Goal: Information Seeking & Learning: Compare options

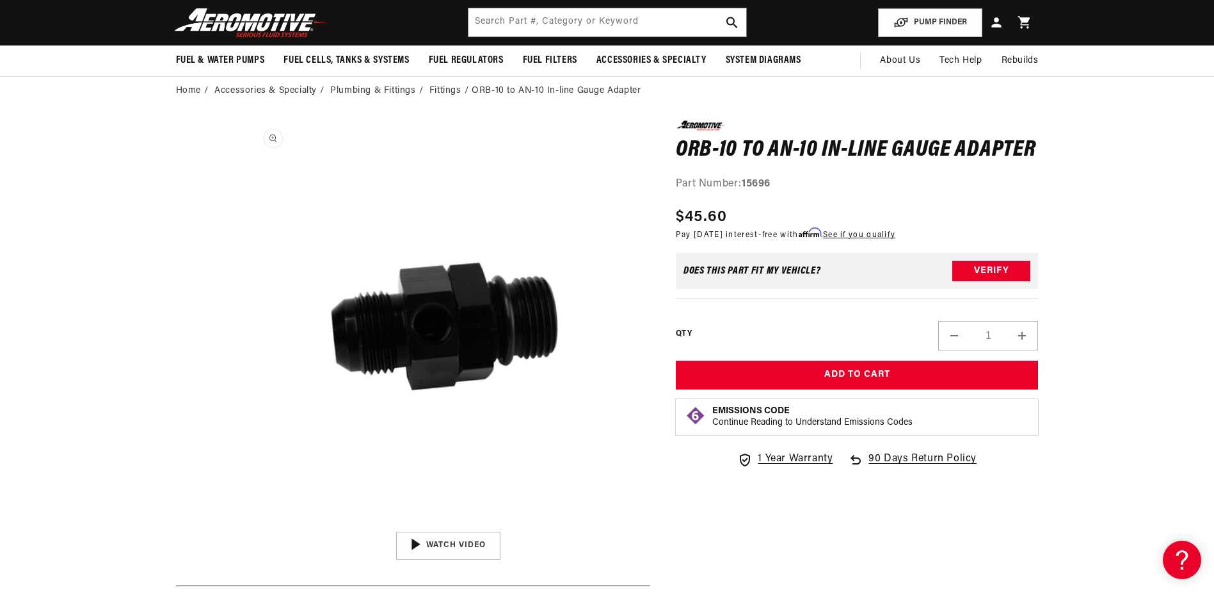
scroll to position [56, 0]
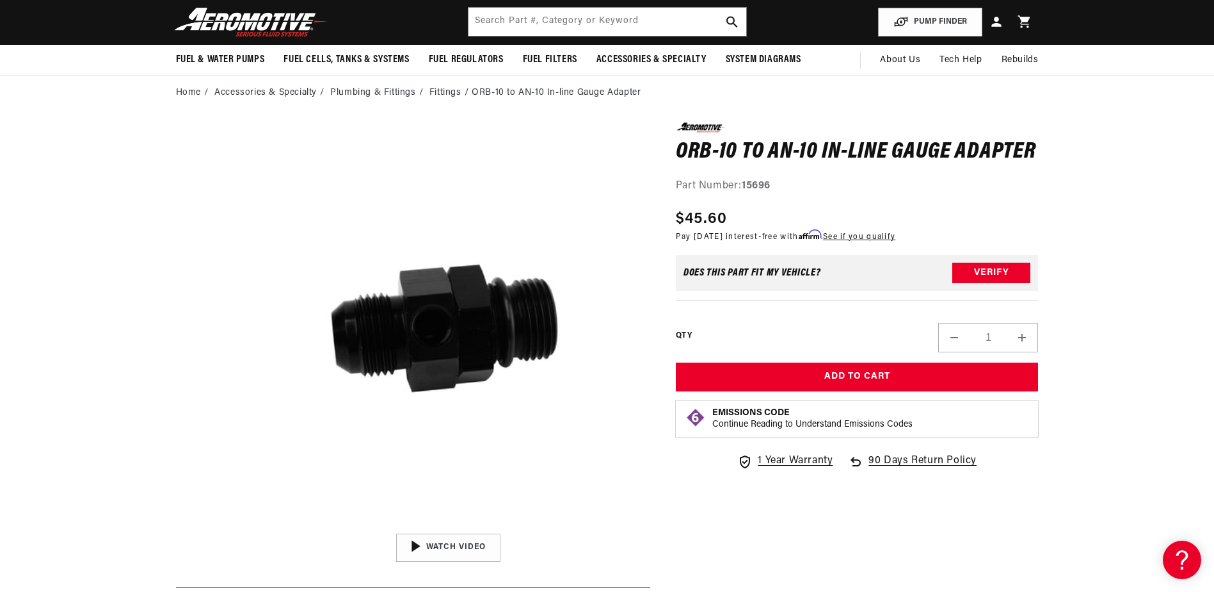
click at [177, 440] on media-gallery "Skip to product information Open media 1 in modal 00:55 Videowise - eCommerce V…" at bounding box center [413, 341] width 474 height 439
drag, startPoint x: 691, startPoint y: 3, endPoint x: 691, endPoint y: 13, distance: 10.2
click at [691, 8] on header "Fuel & Water Pumps Back In-Tank In-Line Fuel Pumps" at bounding box center [607, 21] width 927 height 45
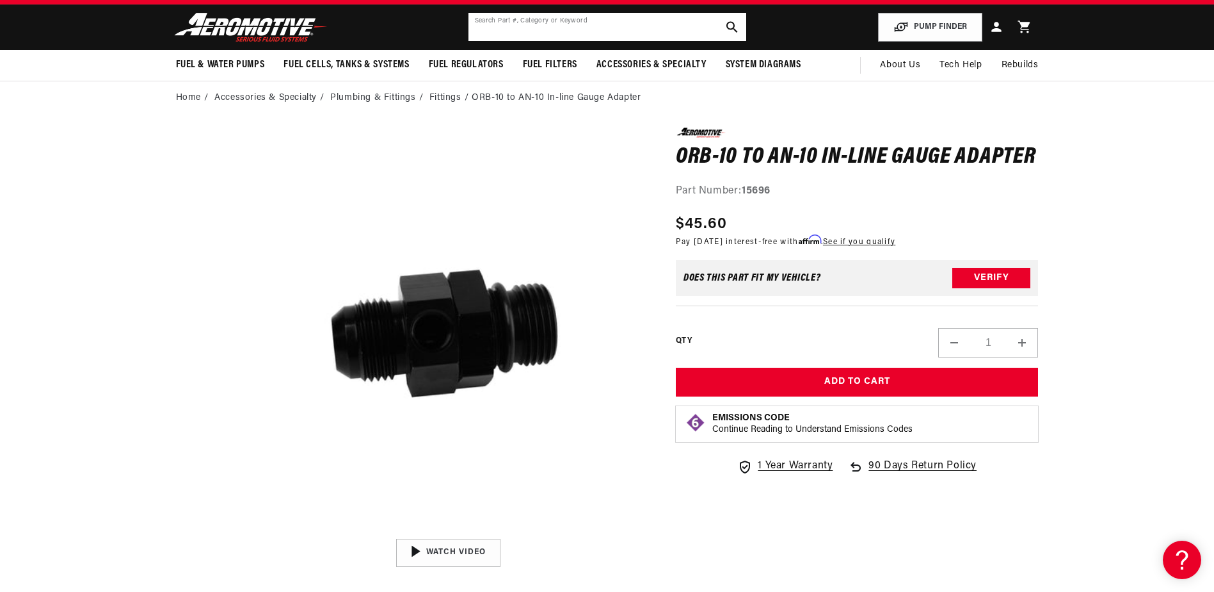
click at [691, 20] on input "text" at bounding box center [608, 27] width 278 height 28
paste input "15642"
type input "15642"
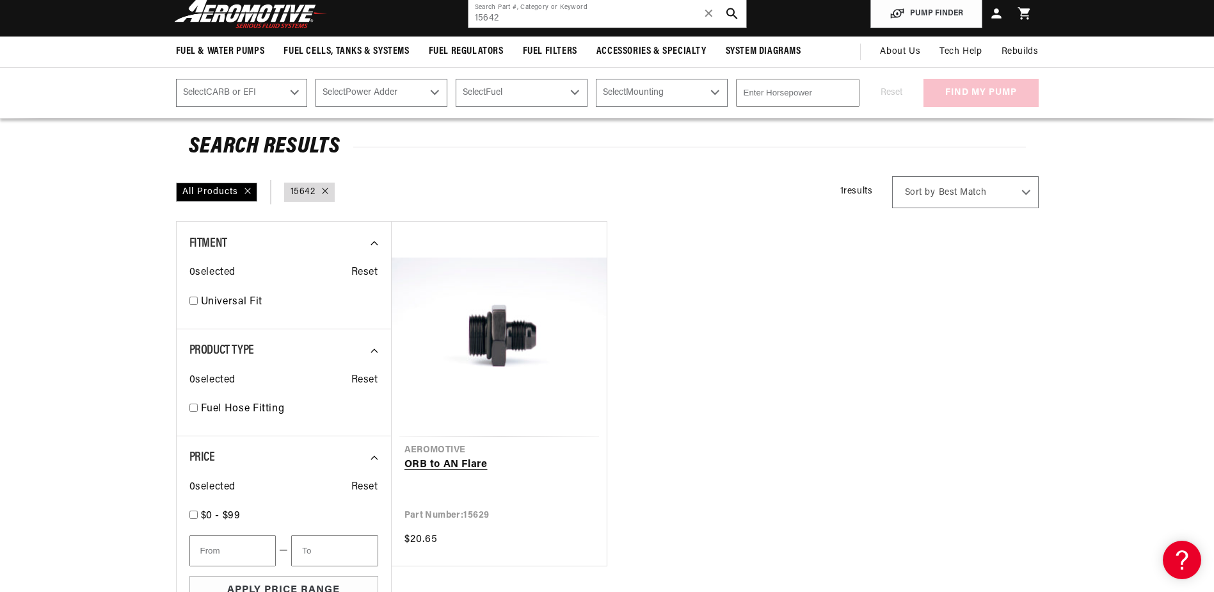
click at [426, 464] on link "ORB to AN Flare" at bounding box center [500, 464] width 190 height 17
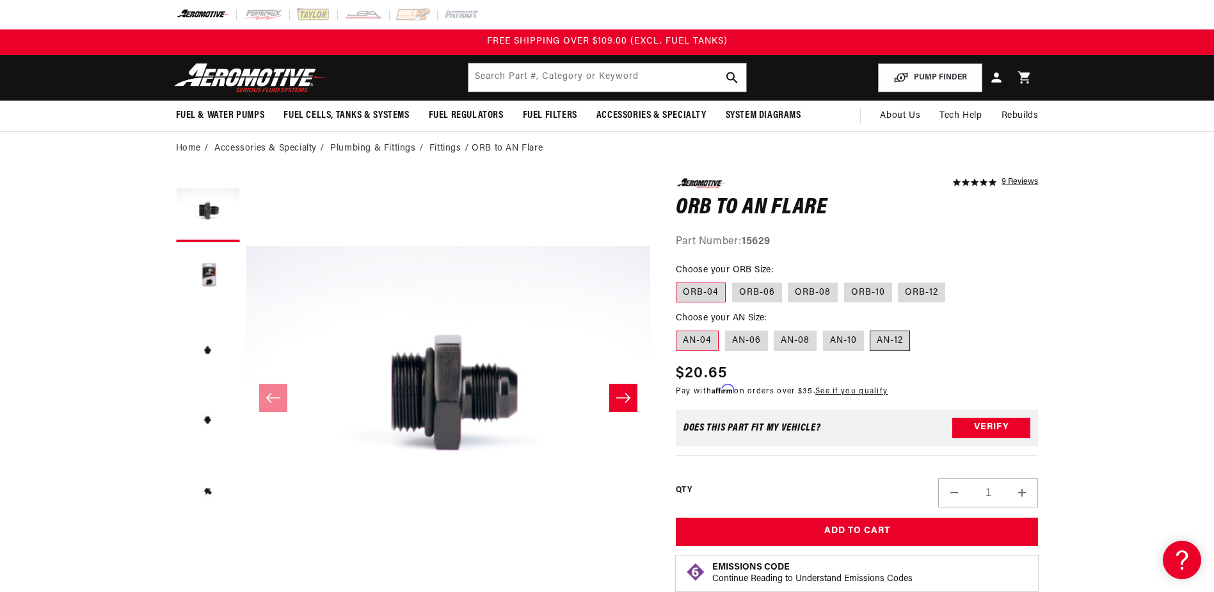
click at [881, 343] on label "AN-12" at bounding box center [890, 340] width 40 height 20
click at [871, 328] on input "AN-12" at bounding box center [871, 328] width 1 height 1
radio input "true"
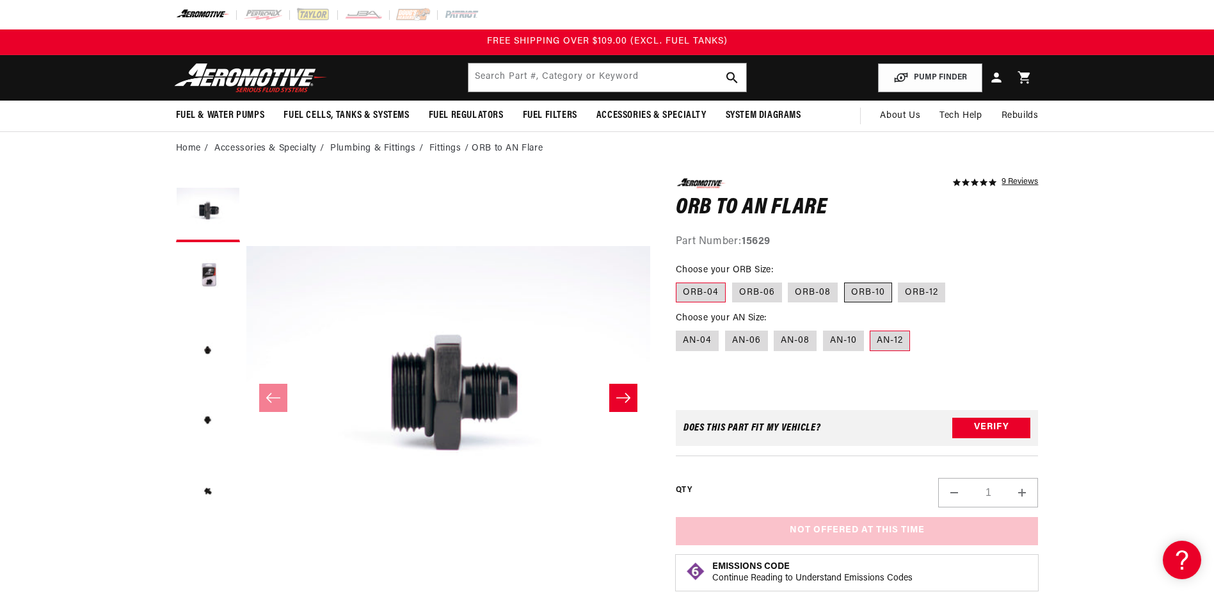
click at [859, 283] on label "ORB-10" at bounding box center [868, 292] width 48 height 20
click at [845, 280] on input "ORB-10" at bounding box center [844, 280] width 1 height 1
radio input "true"
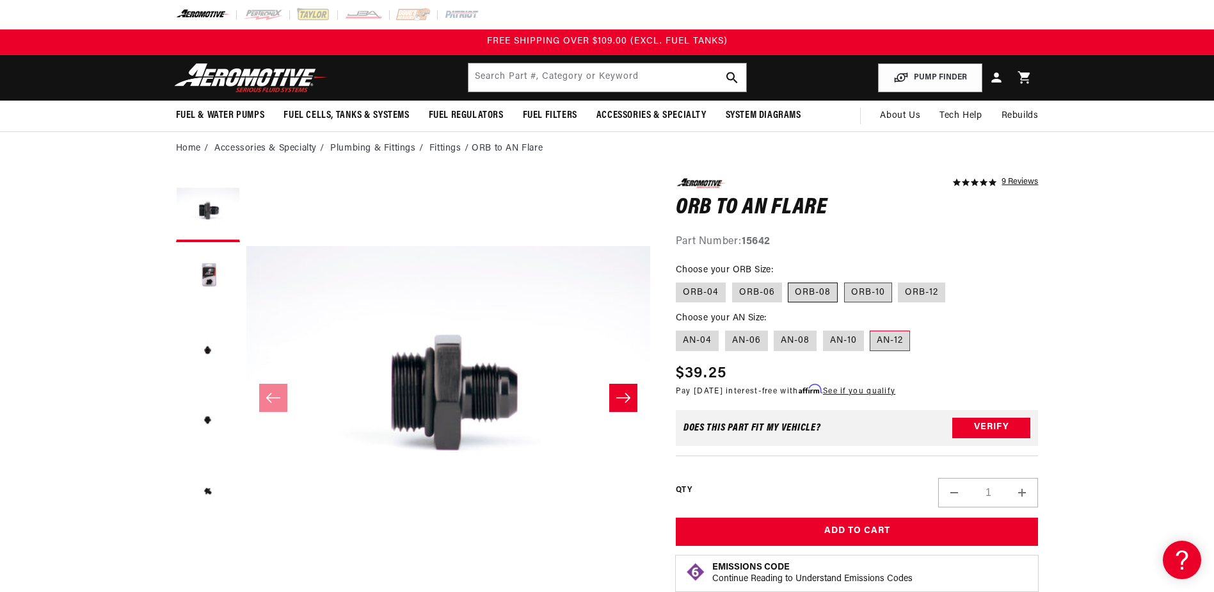
click at [829, 297] on label "ORB-08" at bounding box center [813, 292] width 50 height 20
click at [789, 280] on input "ORB-08" at bounding box center [789, 280] width 1 height 1
radio input "true"
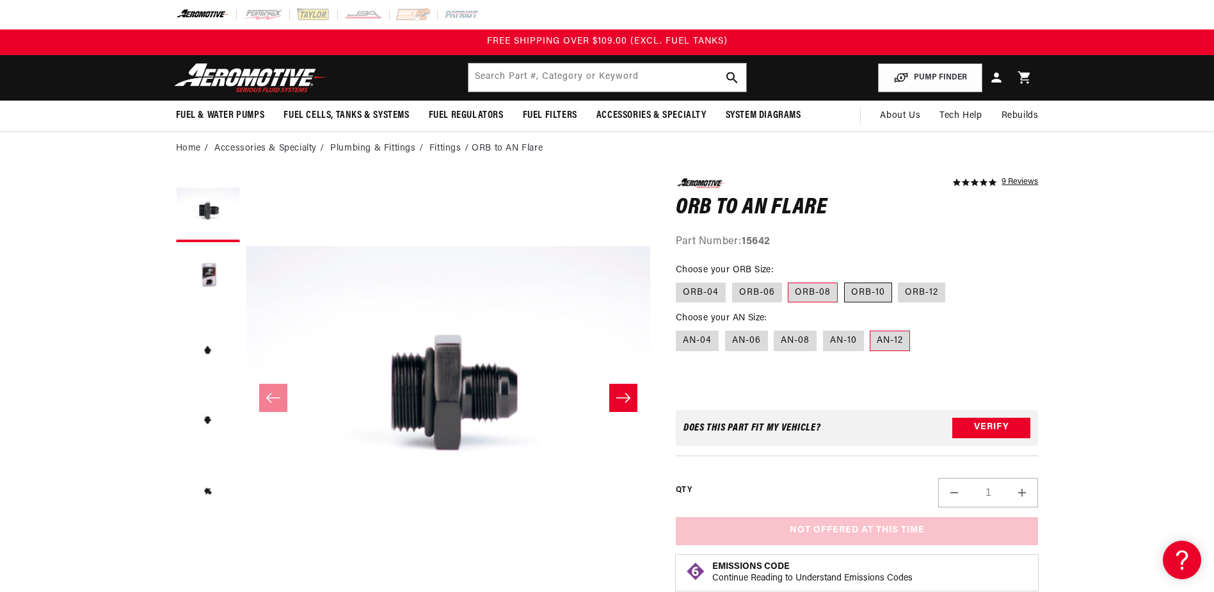
click at [882, 295] on label "ORB-10" at bounding box center [868, 292] width 48 height 20
click at [845, 280] on input "ORB-10" at bounding box center [844, 280] width 1 height 1
radio input "true"
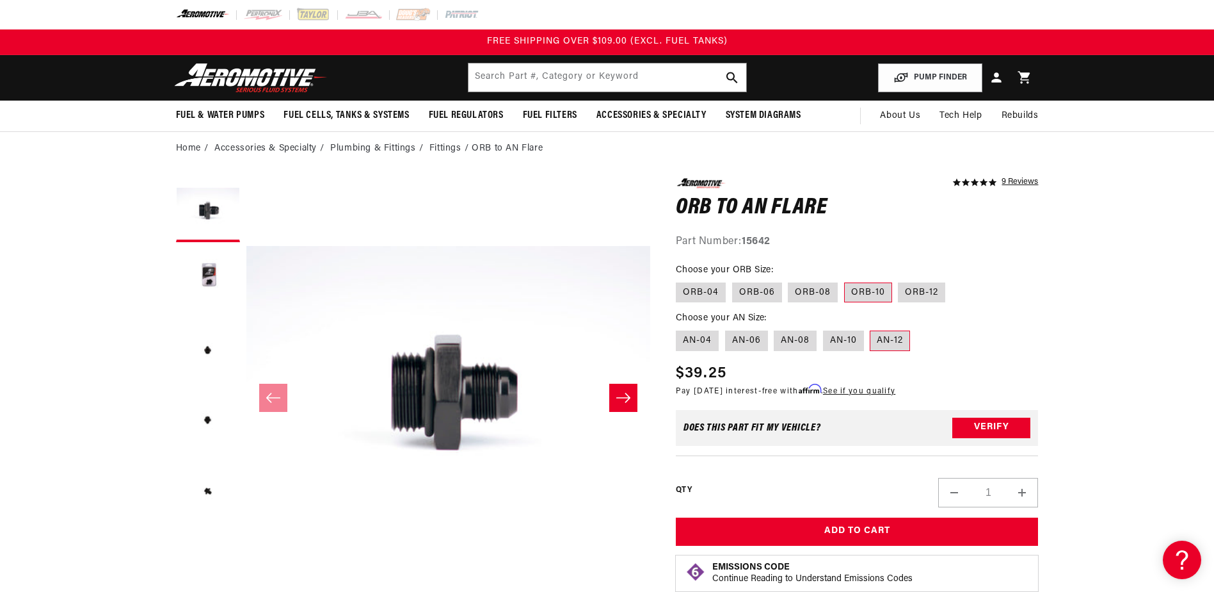
click at [882, 295] on label "ORB-10" at bounding box center [868, 292] width 48 height 20
click at [845, 280] on input "ORB-10" at bounding box center [844, 280] width 1 height 1
click at [837, 346] on label "AN-10" at bounding box center [843, 340] width 41 height 20
click at [824, 328] on input "AN-10" at bounding box center [823, 328] width 1 height 1
radio input "true"
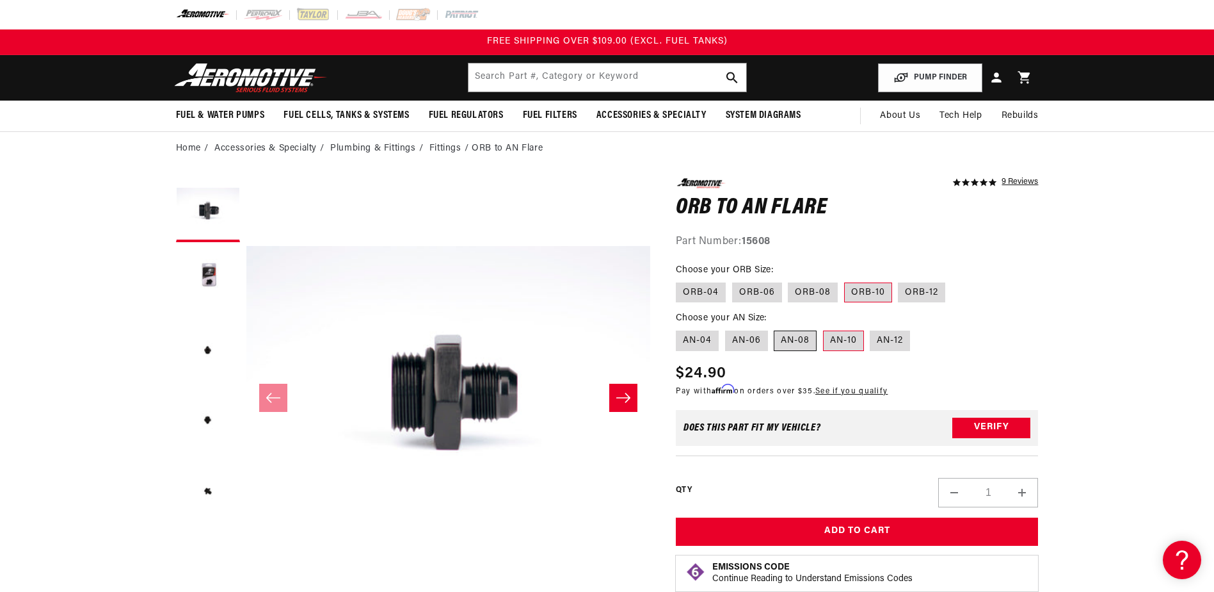
click at [793, 341] on label "AN-08" at bounding box center [795, 340] width 43 height 20
click at [775, 328] on input "AN-08" at bounding box center [775, 328] width 1 height 1
radio input "true"
click at [759, 335] on label "AN-06" at bounding box center [746, 340] width 43 height 20
click at [726, 328] on input "AN-06" at bounding box center [725, 328] width 1 height 1
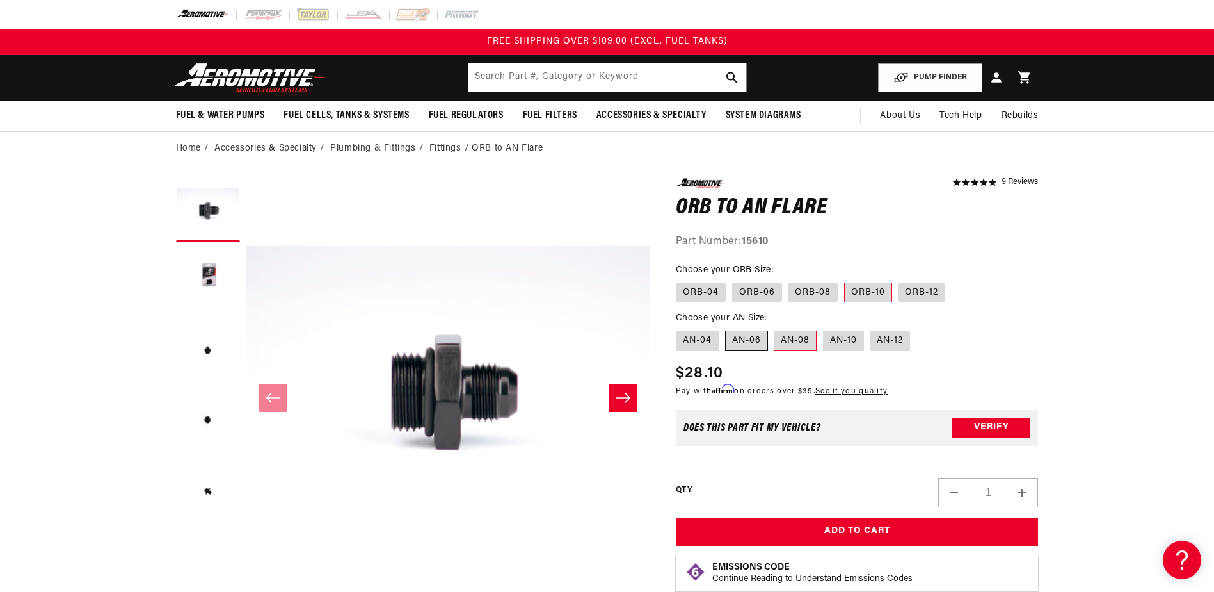
radio input "true"
click at [692, 328] on fieldset "Choose your AN Size: AN-04 AN-06 AN-08 AN-10 AN-12" at bounding box center [857, 331] width 363 height 41
click at [698, 336] on label "AN-04" at bounding box center [697, 340] width 43 height 20
click at [680, 328] on input "AN-04" at bounding box center [679, 328] width 1 height 1
radio input "true"
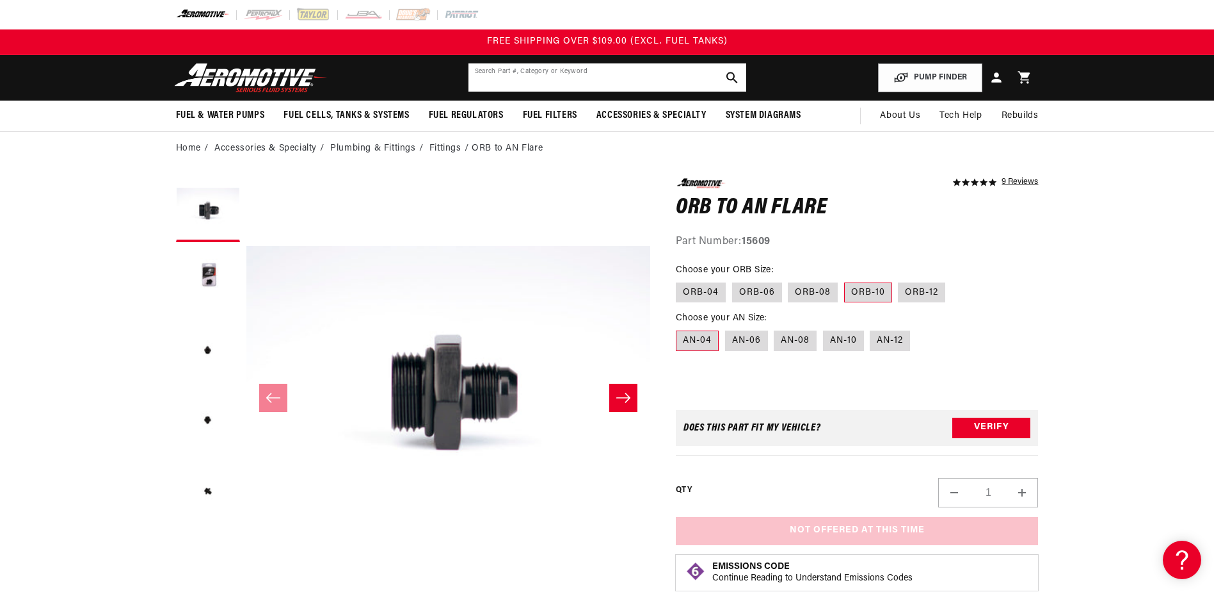
click at [626, 77] on input "text" at bounding box center [608, 77] width 278 height 28
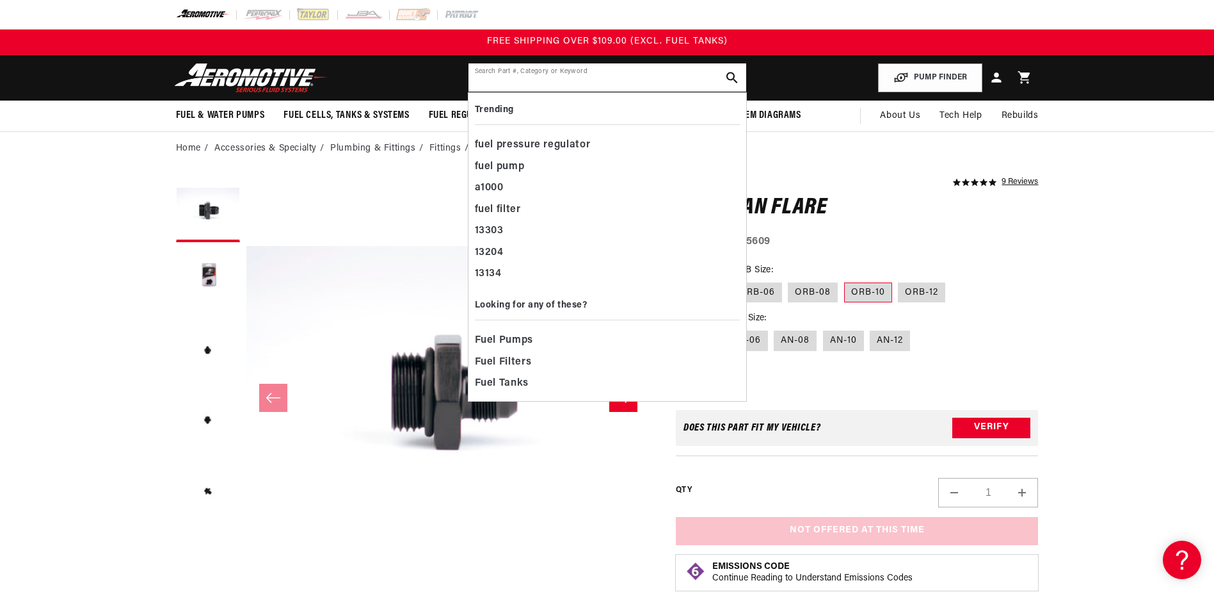
click at [597, 82] on input "text" at bounding box center [608, 77] width 278 height 28
paste input "Black Fuel Filter with Male AN-08 Ports"
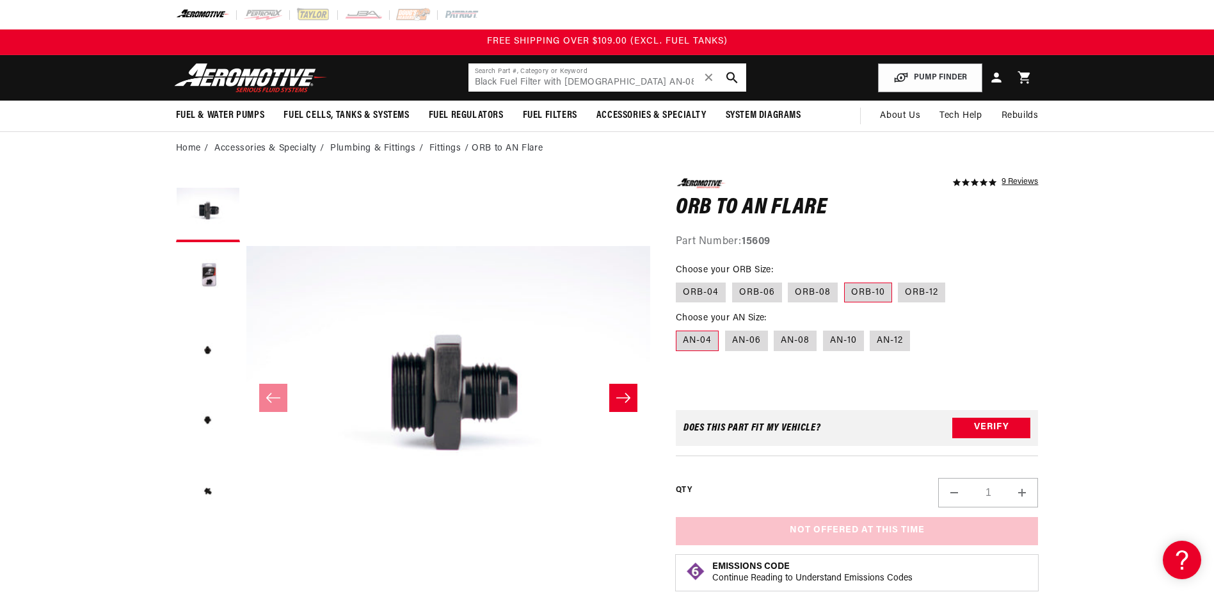
type input "Black Fuel Filter with Male AN-08 Ports"
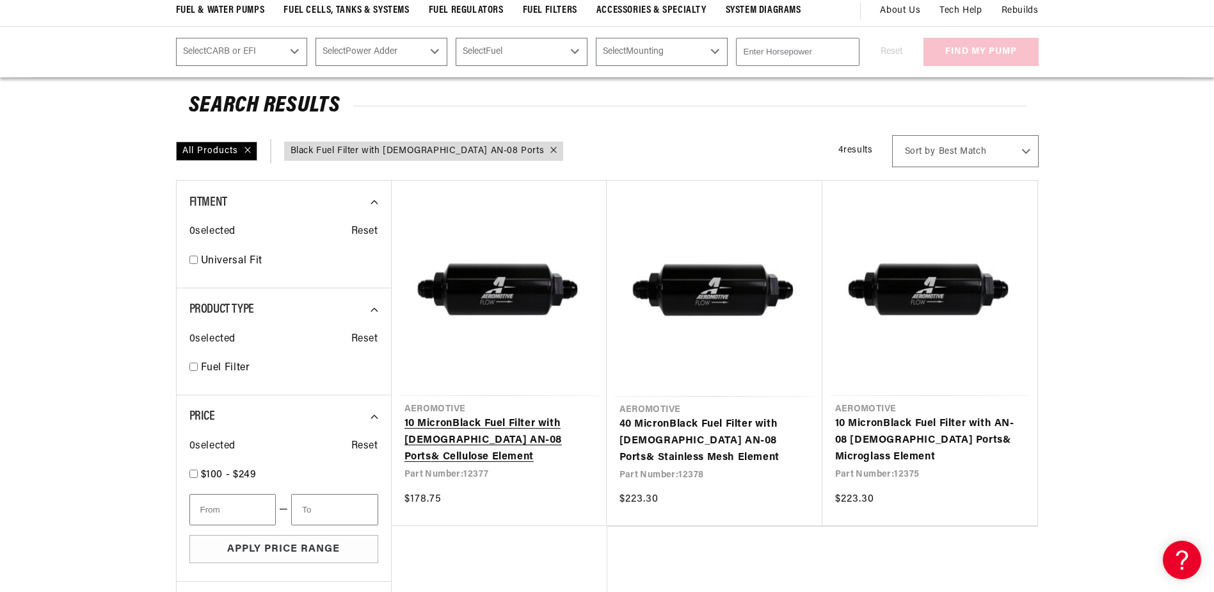
scroll to position [128, 0]
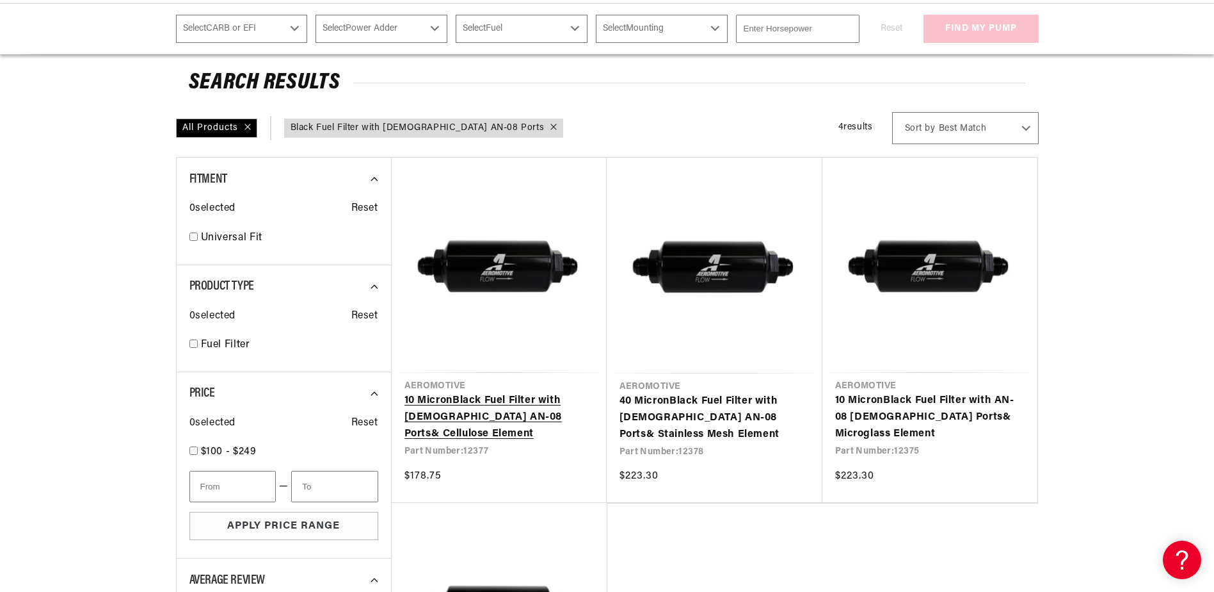
click at [525, 415] on link "10 Micron Black Fuel Filter with [DEMOGRAPHIC_DATA] AN - 08 Ports & Cellulose E…" at bounding box center [500, 416] width 190 height 49
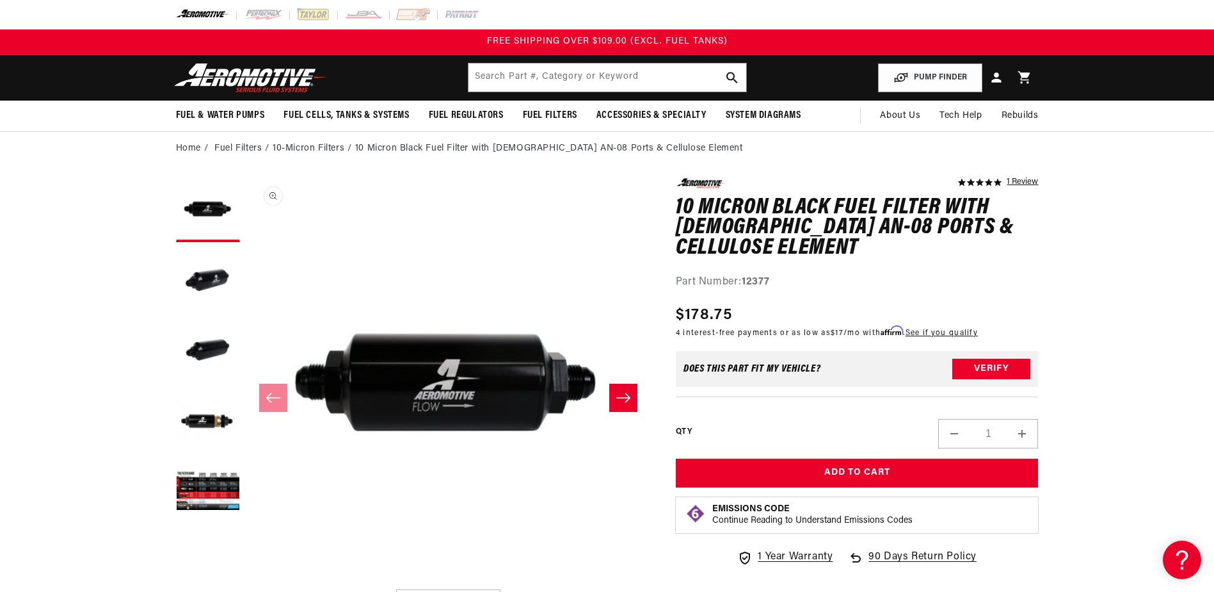
scroll to position [1, 0]
click at [540, 84] on input "text" at bounding box center [608, 77] width 278 height 28
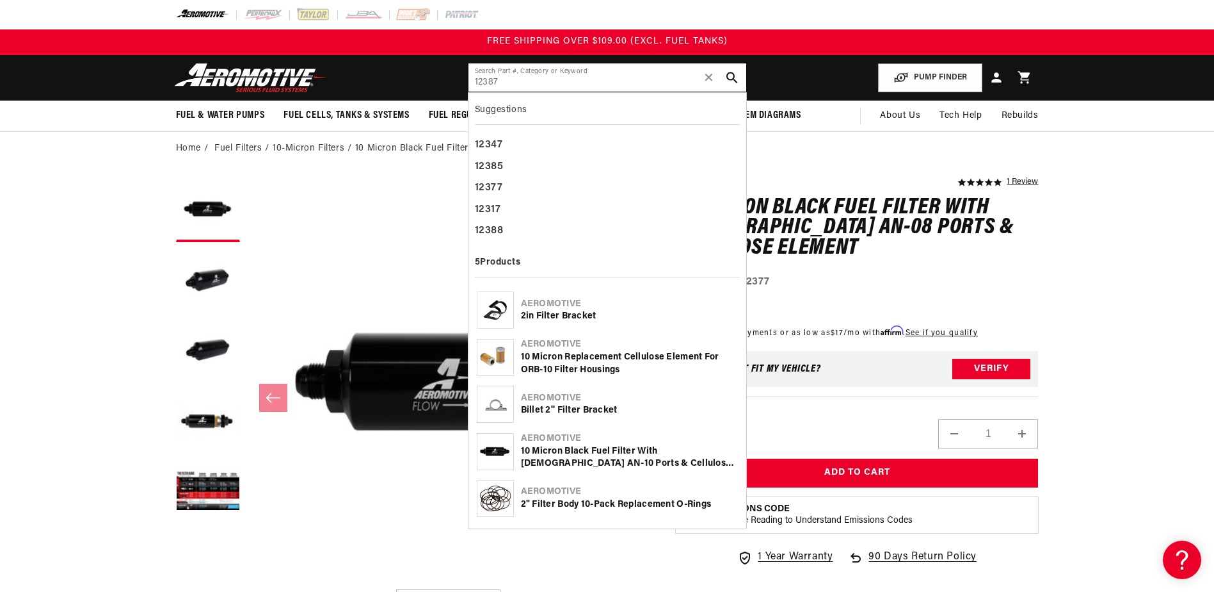
type input "12387"
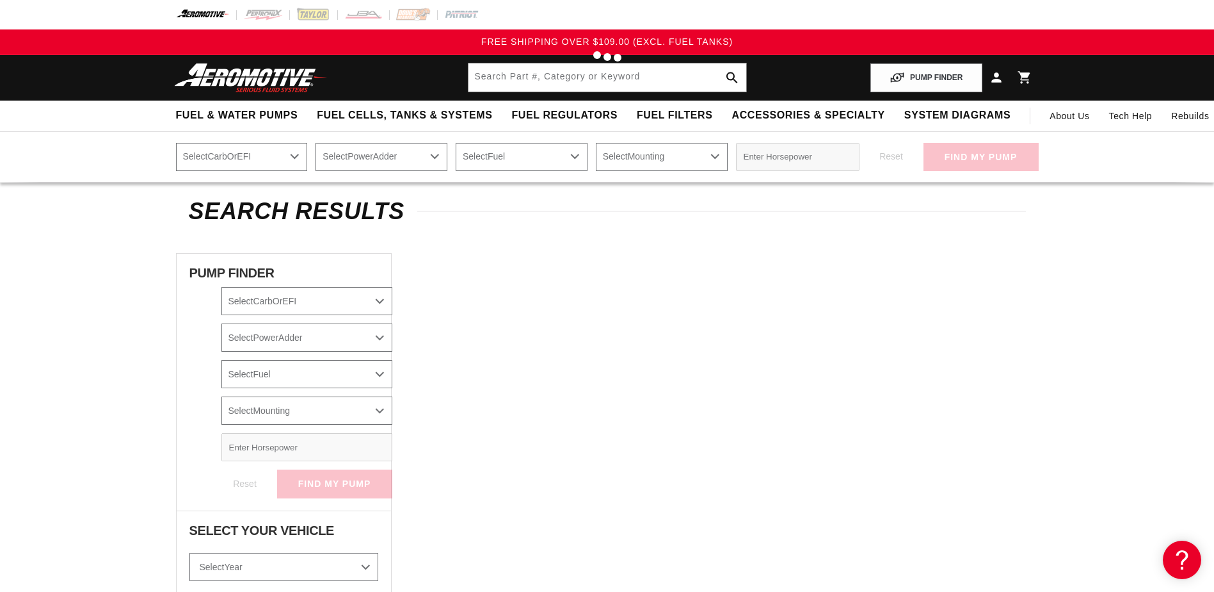
type input "12387"
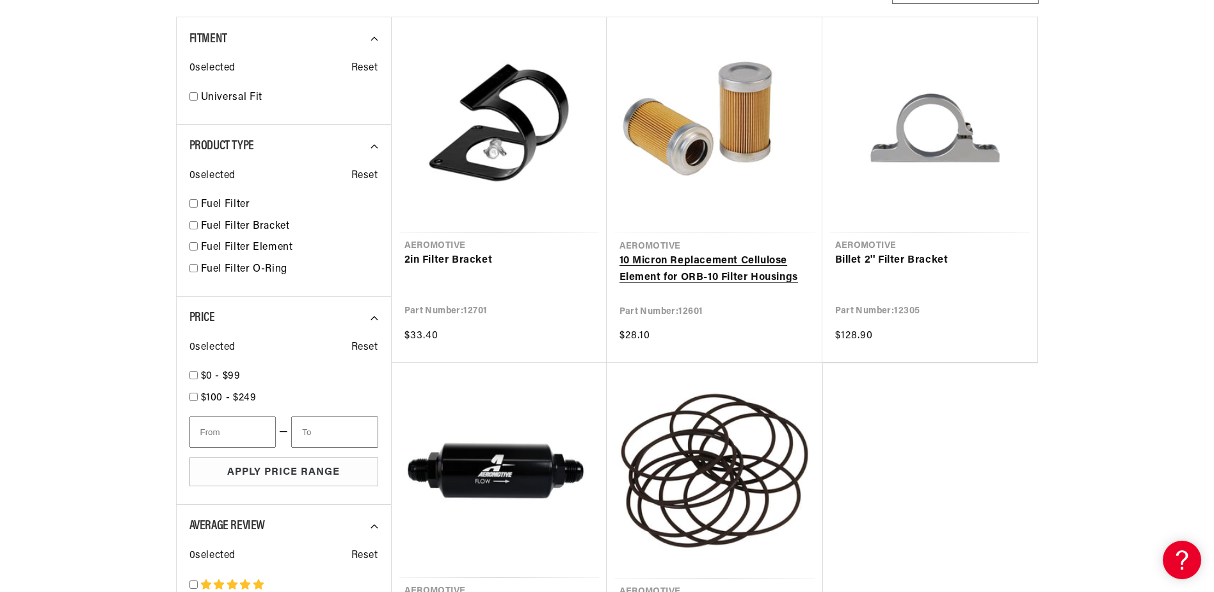
scroll to position [384, 0]
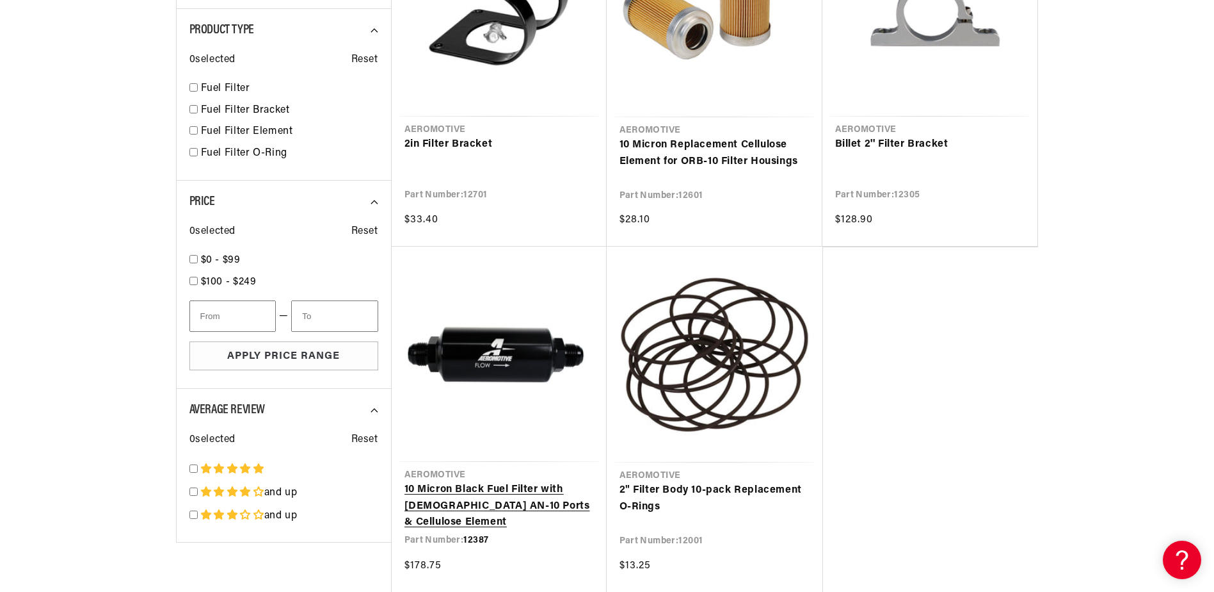
click at [531, 499] on link "10 Micron Black Fuel Filter with [DEMOGRAPHIC_DATA] AN-10 Ports & Cellulose Ele…" at bounding box center [500, 505] width 190 height 49
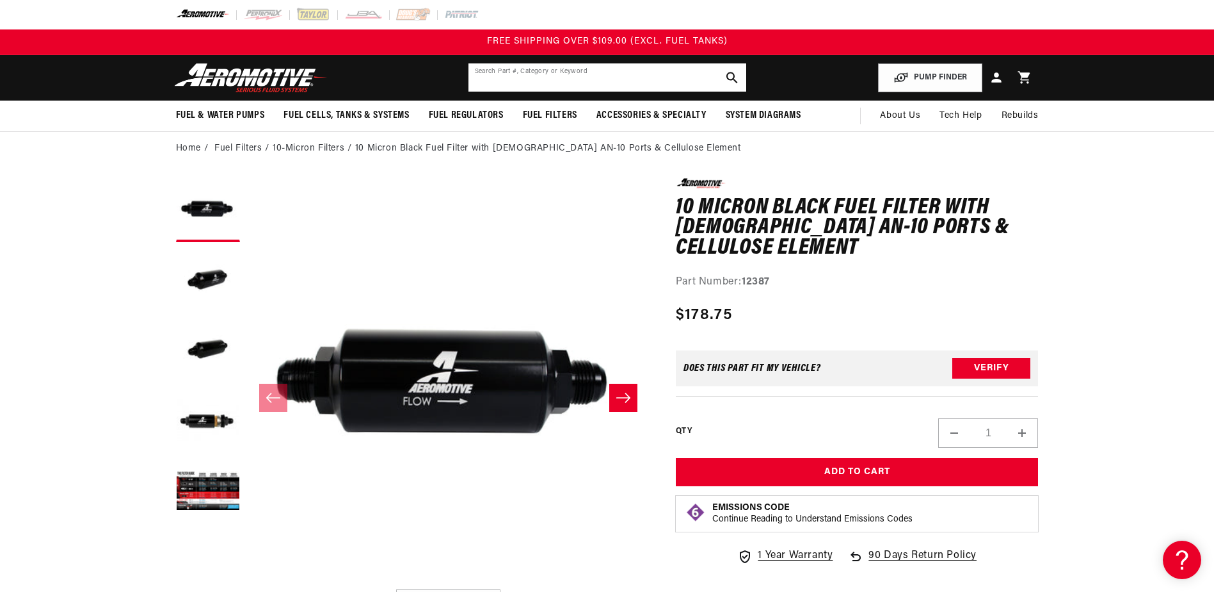
click at [551, 74] on input "text" at bounding box center [608, 77] width 278 height 28
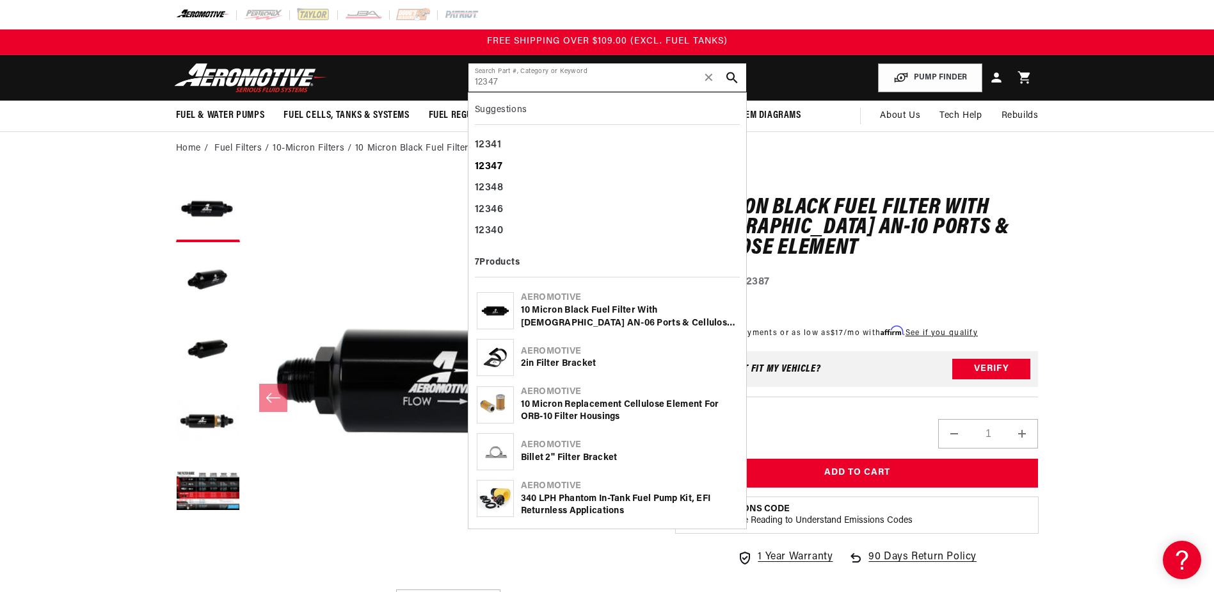
type input "12347"
click at [514, 168] on div "12347" at bounding box center [607, 167] width 265 height 22
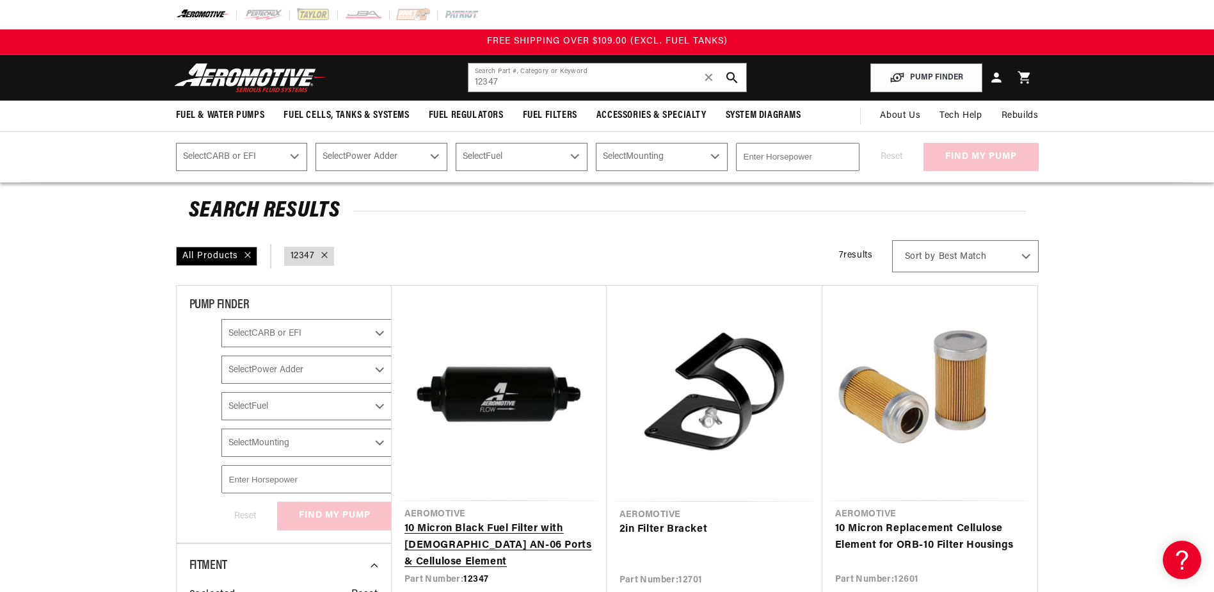
click at [481, 538] on link "10 Micron Black Fuel Filter with Male AN-06 Ports & Cellulose Element" at bounding box center [500, 544] width 190 height 49
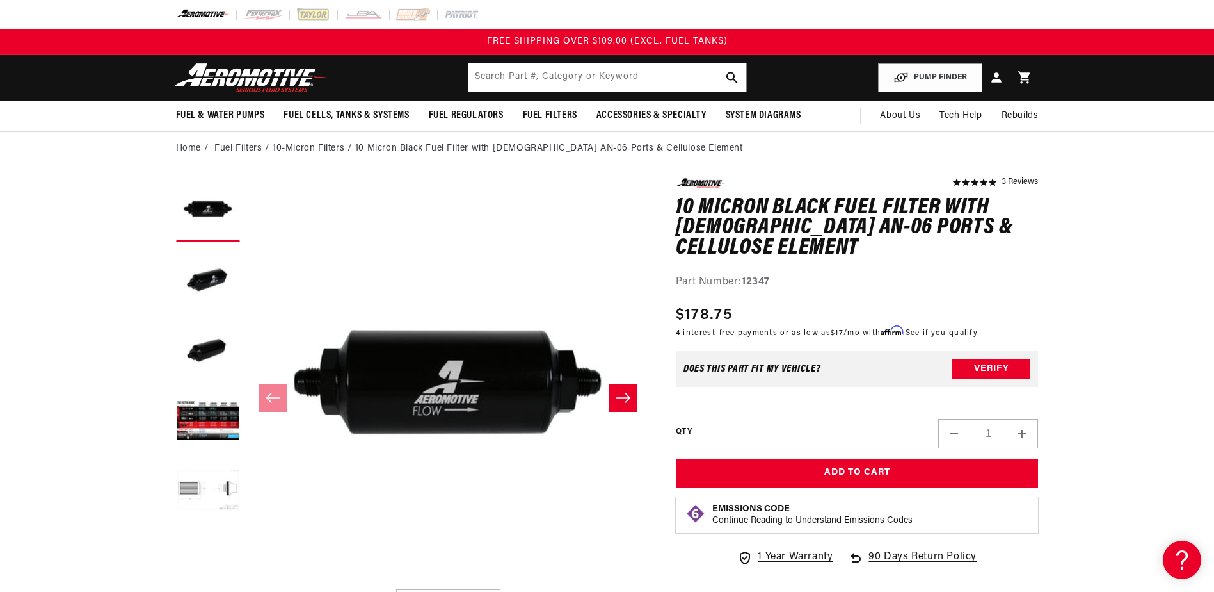
drag, startPoint x: 657, startPoint y: 57, endPoint x: 661, endPoint y: 67, distance: 10.3
click at [657, 59] on header "Fuel & Water Pumps Back In-Tank In-Line Fuel Pumps" at bounding box center [607, 77] width 927 height 45
click at [662, 67] on input "text" at bounding box center [608, 77] width 278 height 28
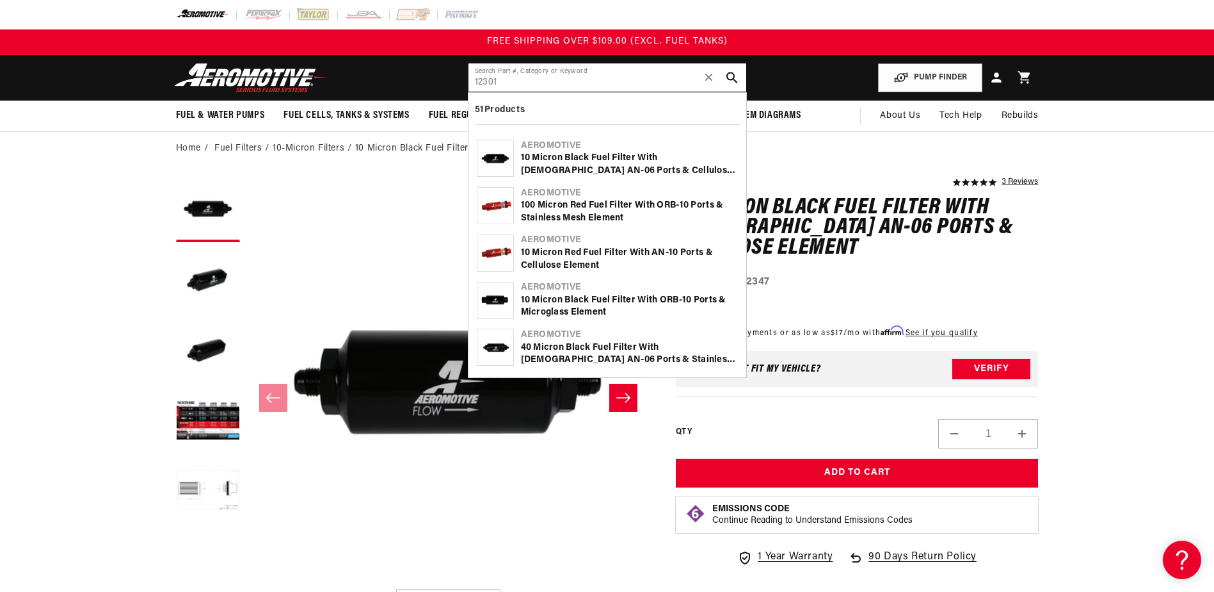
type input "12301"
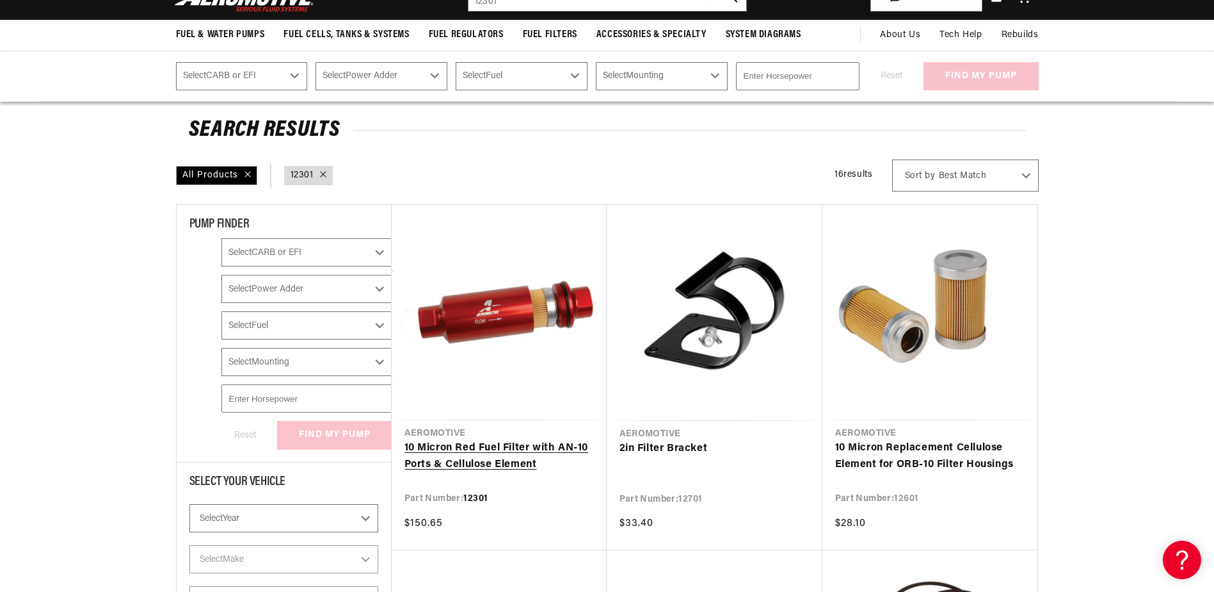
scroll to position [128, 0]
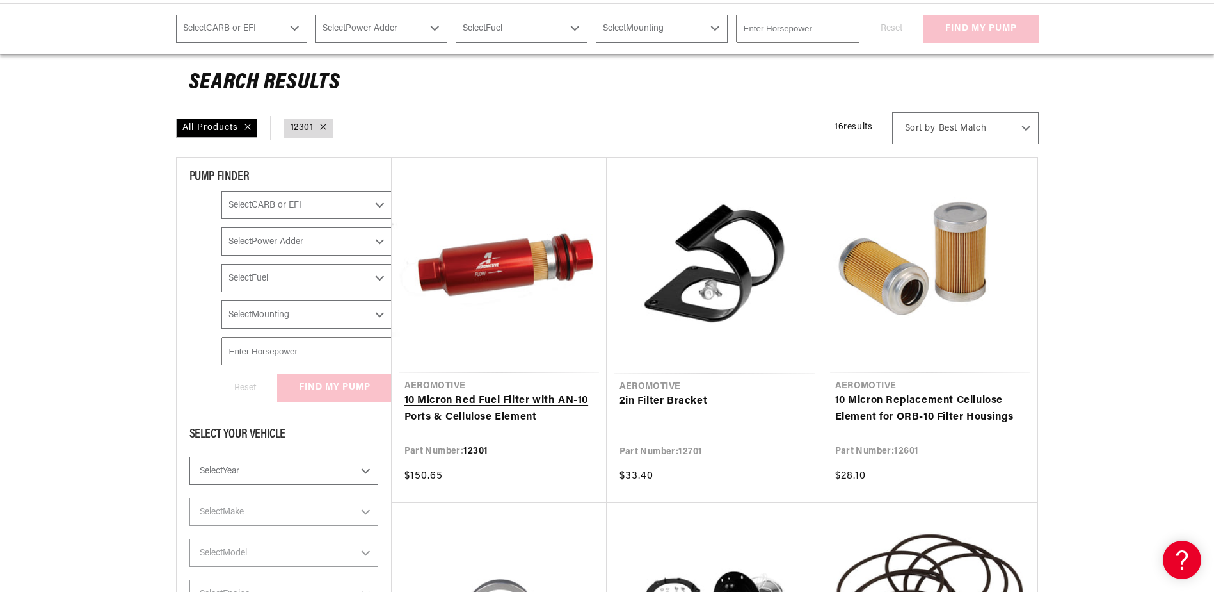
click at [532, 394] on link "10 Micron Red Fuel Filter with AN-10 Ports & Cellulose Element" at bounding box center [500, 408] width 190 height 33
